Goal: Task Accomplishment & Management: Complete application form

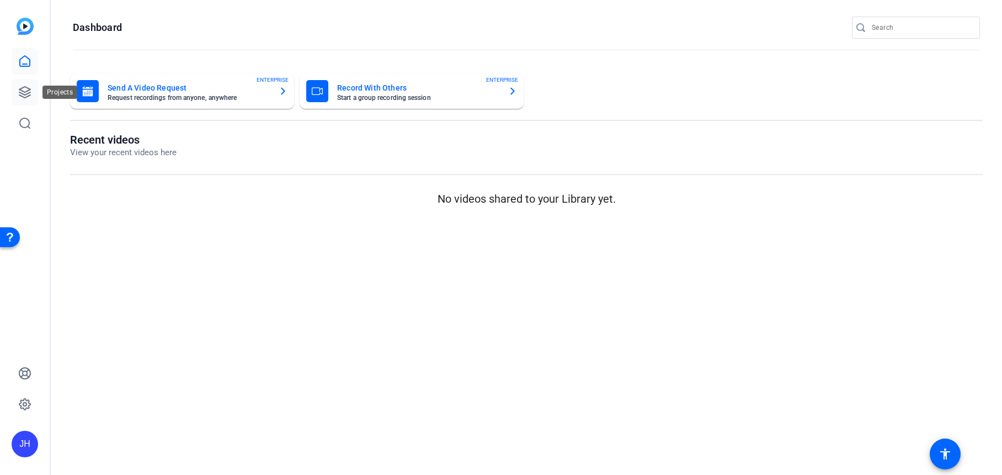
click at [24, 89] on icon at bounding box center [24, 92] width 13 height 13
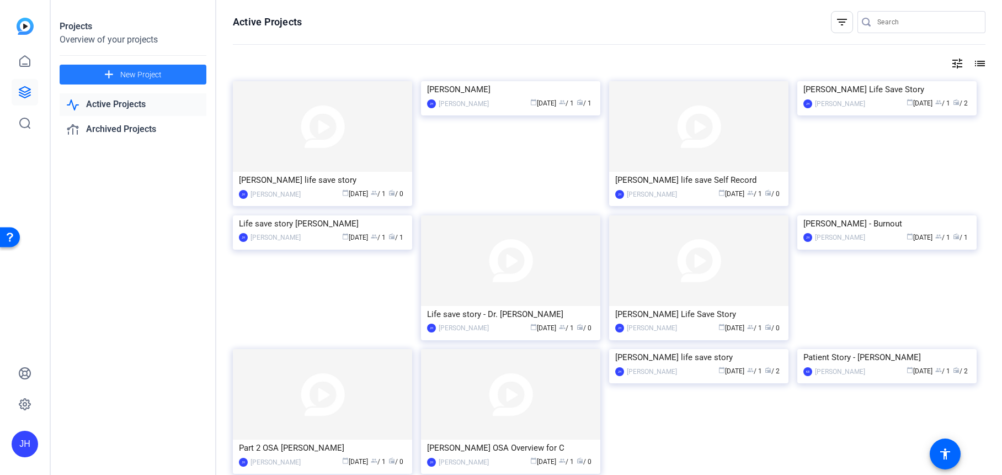
click at [145, 74] on span "New Project" at bounding box center [140, 75] width 41 height 12
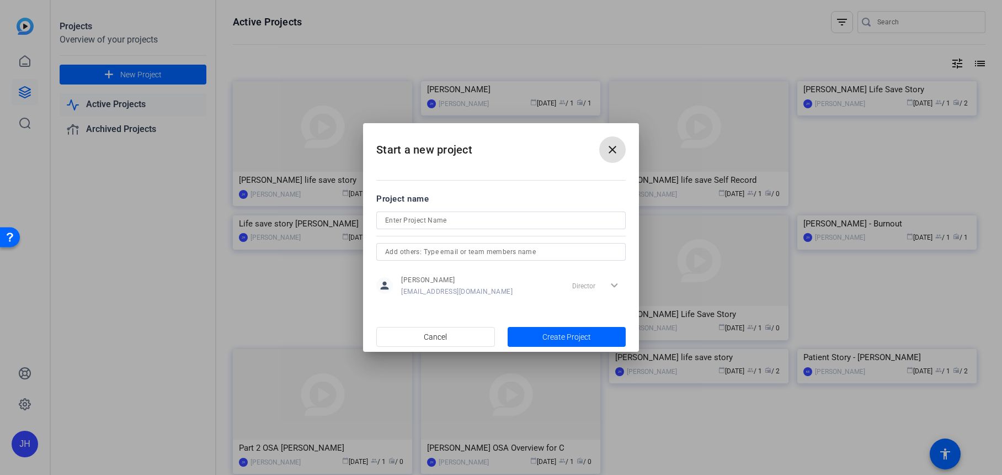
click at [612, 149] on mat-icon "close" at bounding box center [612, 149] width 13 height 13
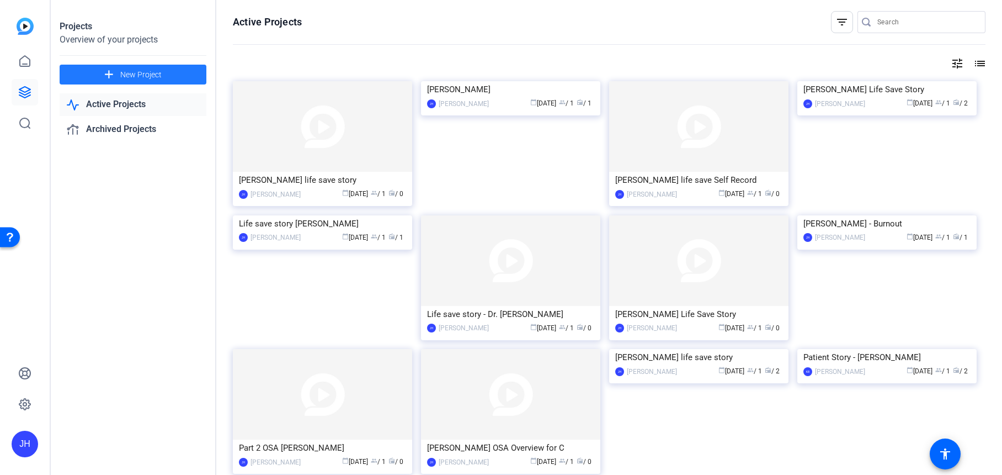
click at [193, 78] on span at bounding box center [133, 74] width 147 height 26
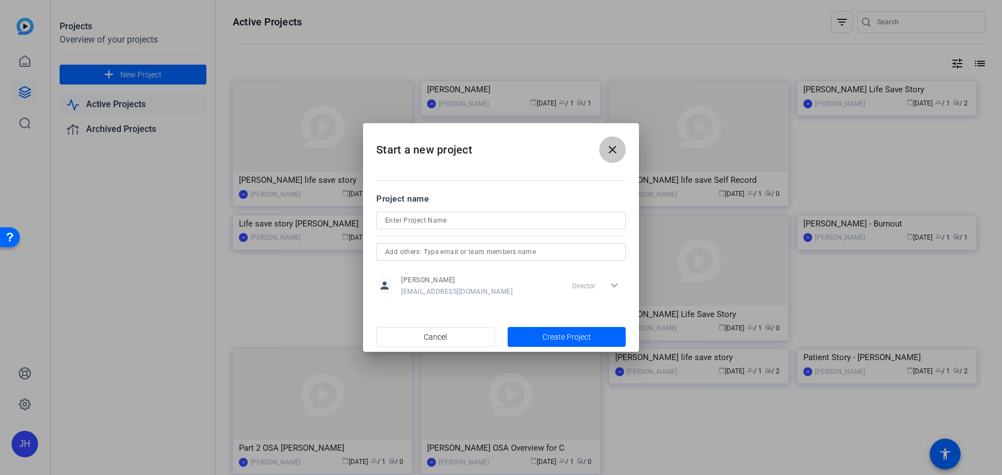
click at [607, 149] on mat-icon "close" at bounding box center [612, 149] width 13 height 13
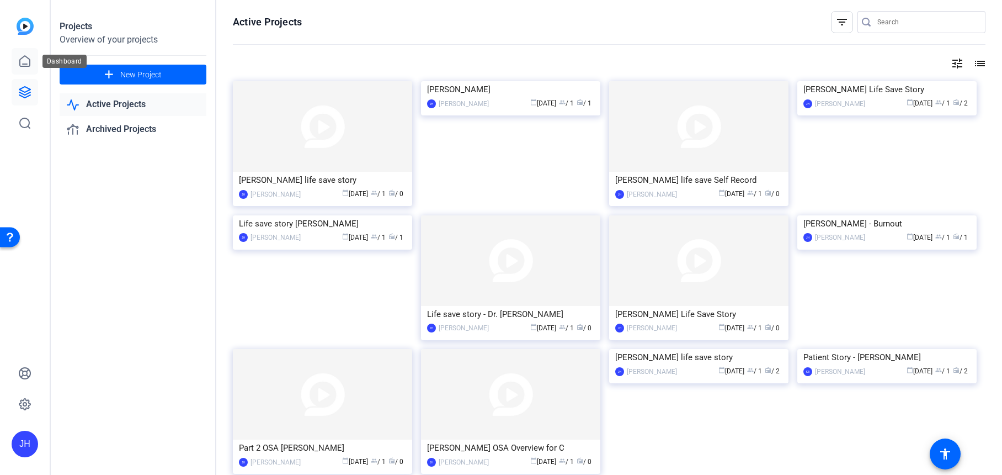
click at [18, 68] on link at bounding box center [25, 61] width 26 height 26
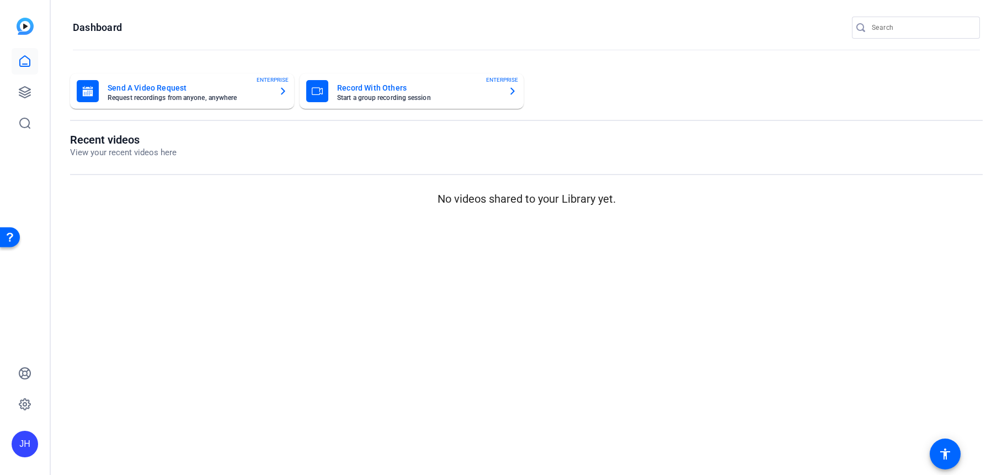
click at [167, 94] on mat-card-subtitle "Request recordings from anyone, anywhere" at bounding box center [189, 97] width 162 height 7
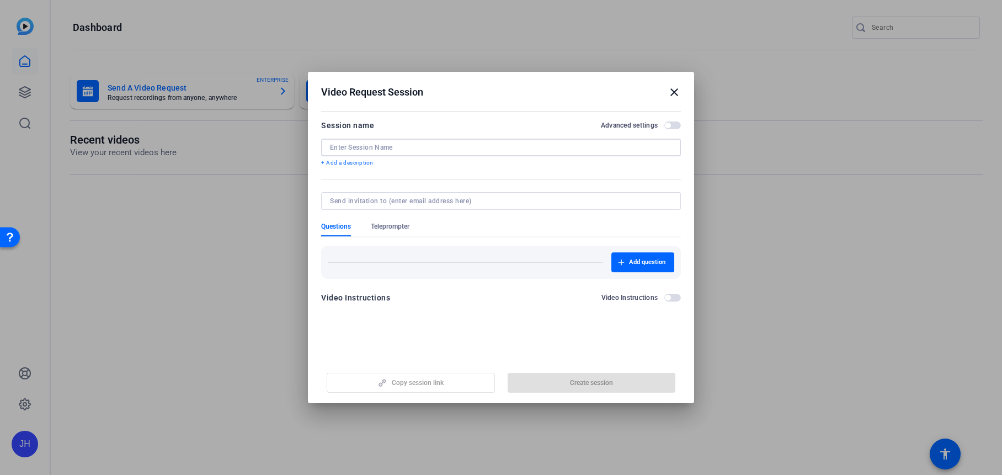
click at [389, 146] on input at bounding box center [501, 147] width 342 height 9
paste input "[PERSON_NAME]"
type input "[PERSON_NAME]"
click at [369, 161] on p "+ Add a description" at bounding box center [501, 162] width 360 height 9
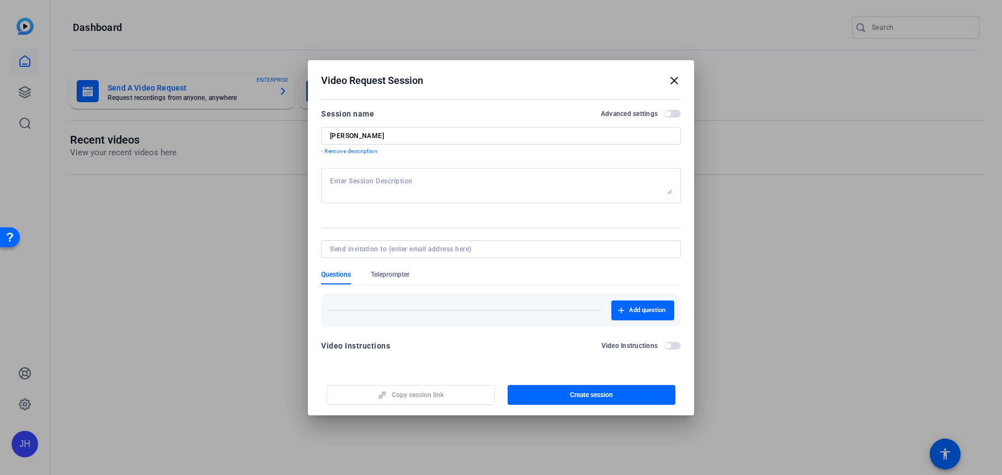
click at [395, 173] on div at bounding box center [501, 185] width 342 height 35
type textarea "Life save story."
click at [432, 246] on input at bounding box center [499, 249] width 338 height 9
paste input "[EMAIL_ADDRESS][DOMAIN_NAME]"
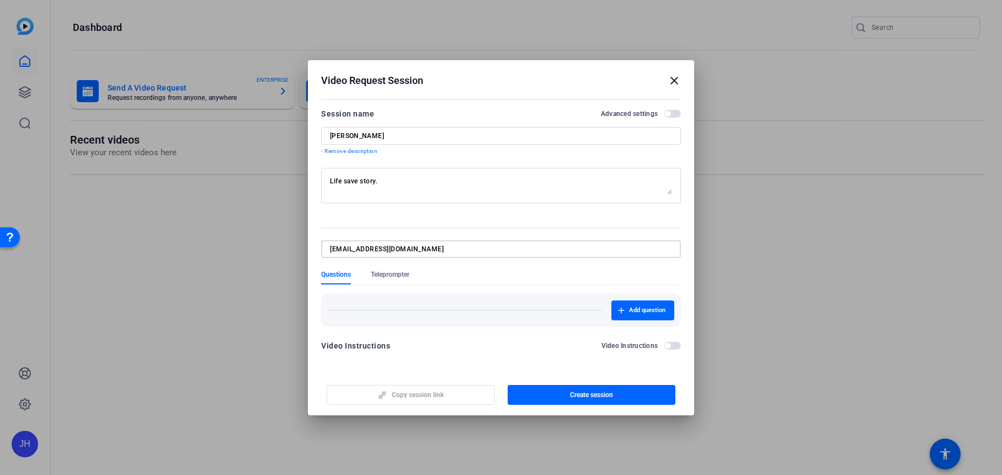
type input "[EMAIL_ADDRESS][DOMAIN_NAME]"
click at [497, 272] on form "Session name Advanced settings [PERSON_NAME] - Remove description Life save sto…" at bounding box center [501, 233] width 360 height 252
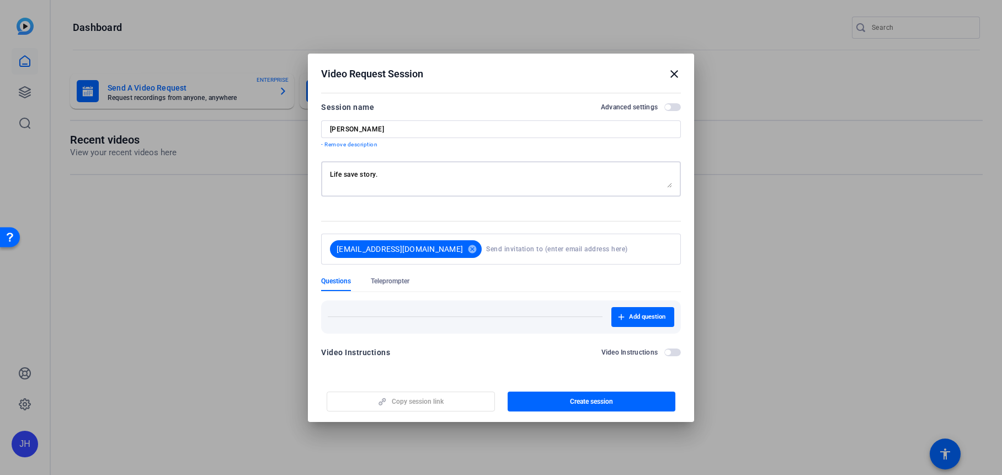
click at [395, 171] on textarea "Life save story." at bounding box center [501, 179] width 342 height 18
click at [376, 177] on textarea "Life save story." at bounding box center [501, 179] width 342 height 18
drag, startPoint x: 489, startPoint y: 184, endPoint x: 368, endPoint y: 157, distance: 123.5
click at [368, 157] on form "Session name Advanced settings [PERSON_NAME] - Remove description Life save sto…" at bounding box center [501, 232] width 360 height 265
type textarea "Life save story - state your name, title and state you work in (No city or hosp…"
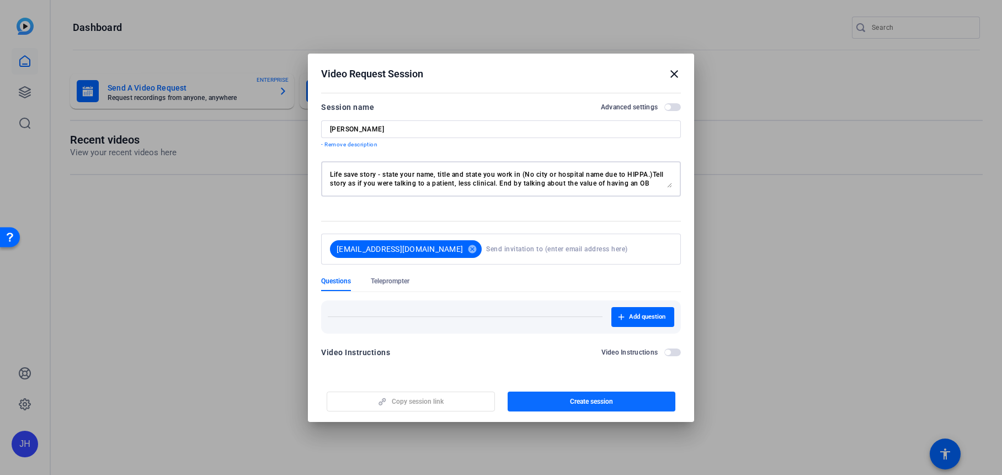
click at [639, 400] on span "button" at bounding box center [592, 401] width 168 height 26
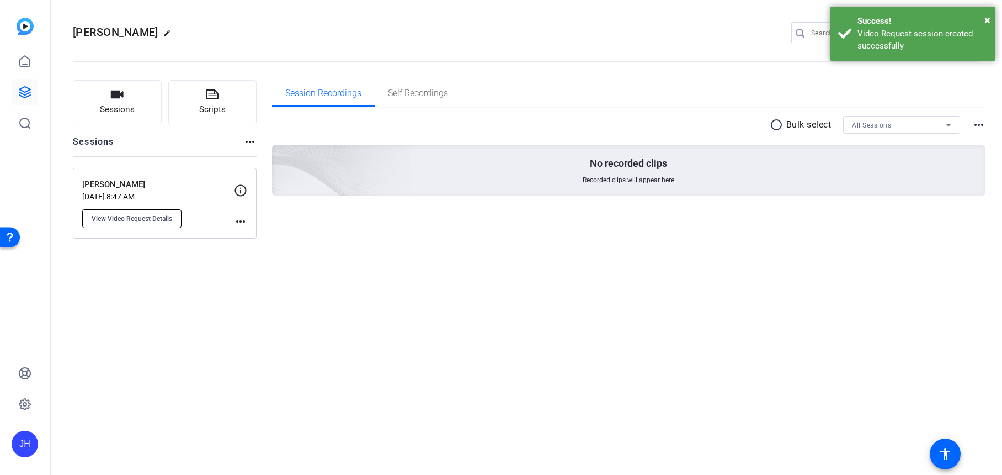
click at [161, 221] on span "View Video Request Details" at bounding box center [132, 218] width 81 height 9
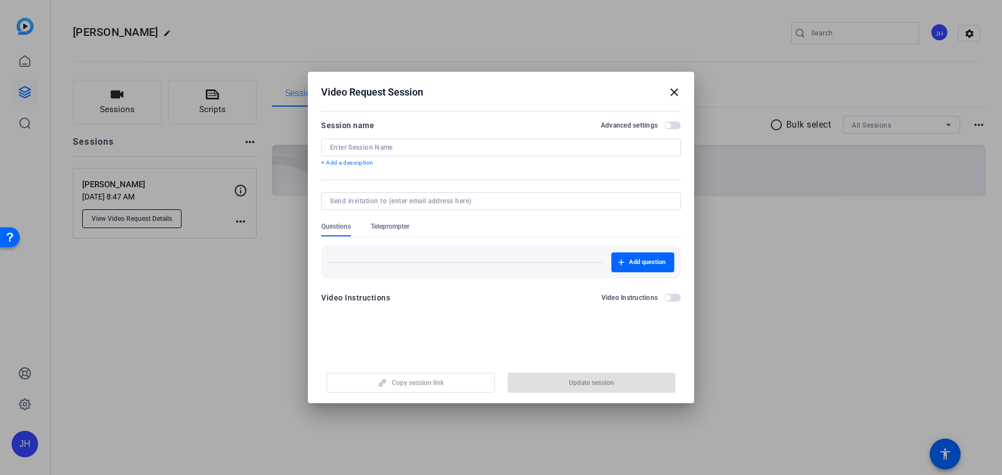
type input "[PERSON_NAME]"
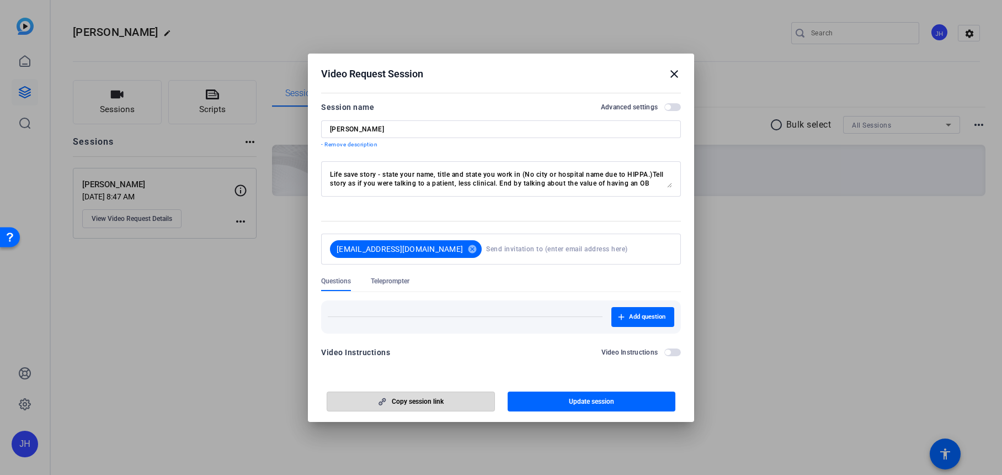
click at [412, 404] on span "Copy session link" at bounding box center [418, 401] width 52 height 9
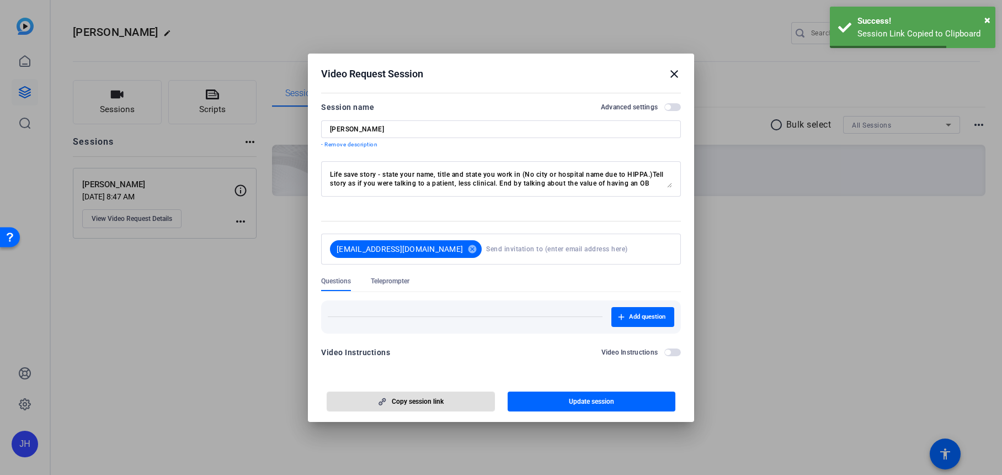
click at [675, 76] on mat-icon "close" at bounding box center [674, 73] width 13 height 13
